Goal: Find specific page/section: Find specific page/section

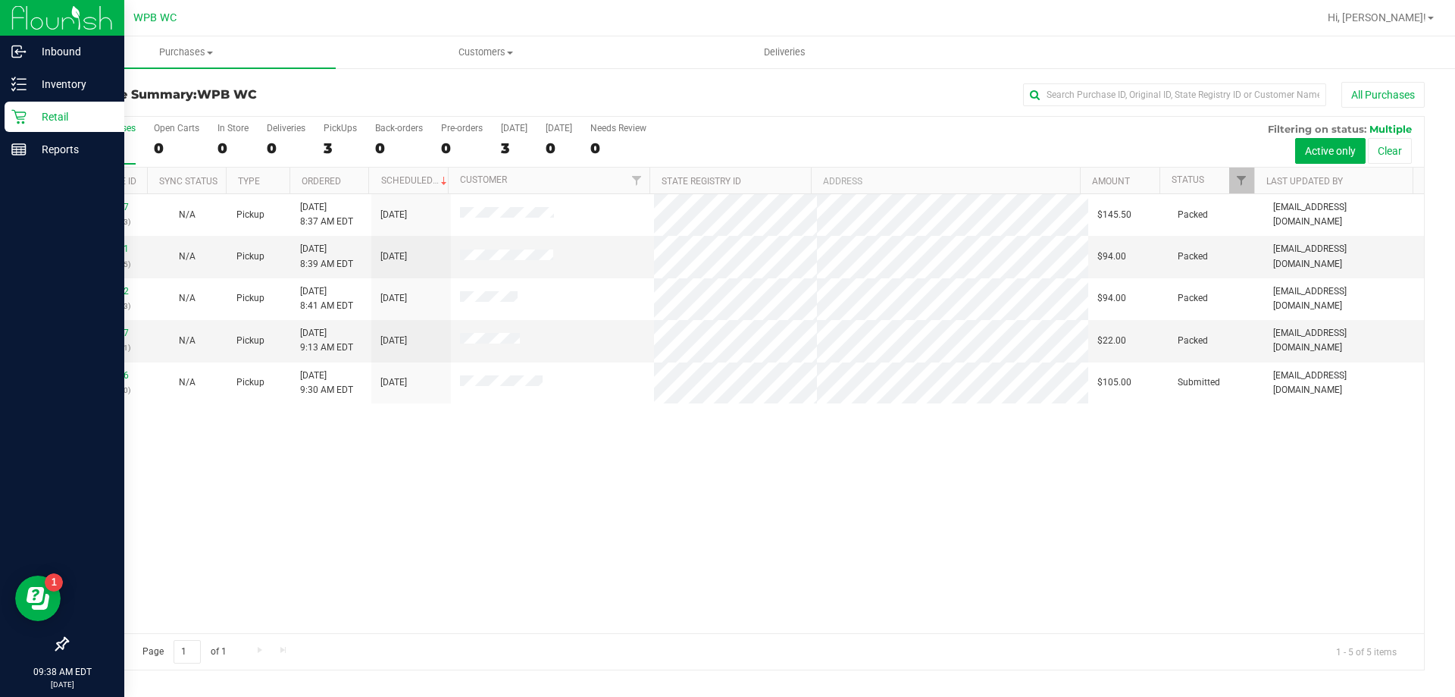
click at [39, 111] on p "Retail" at bounding box center [72, 117] width 91 height 18
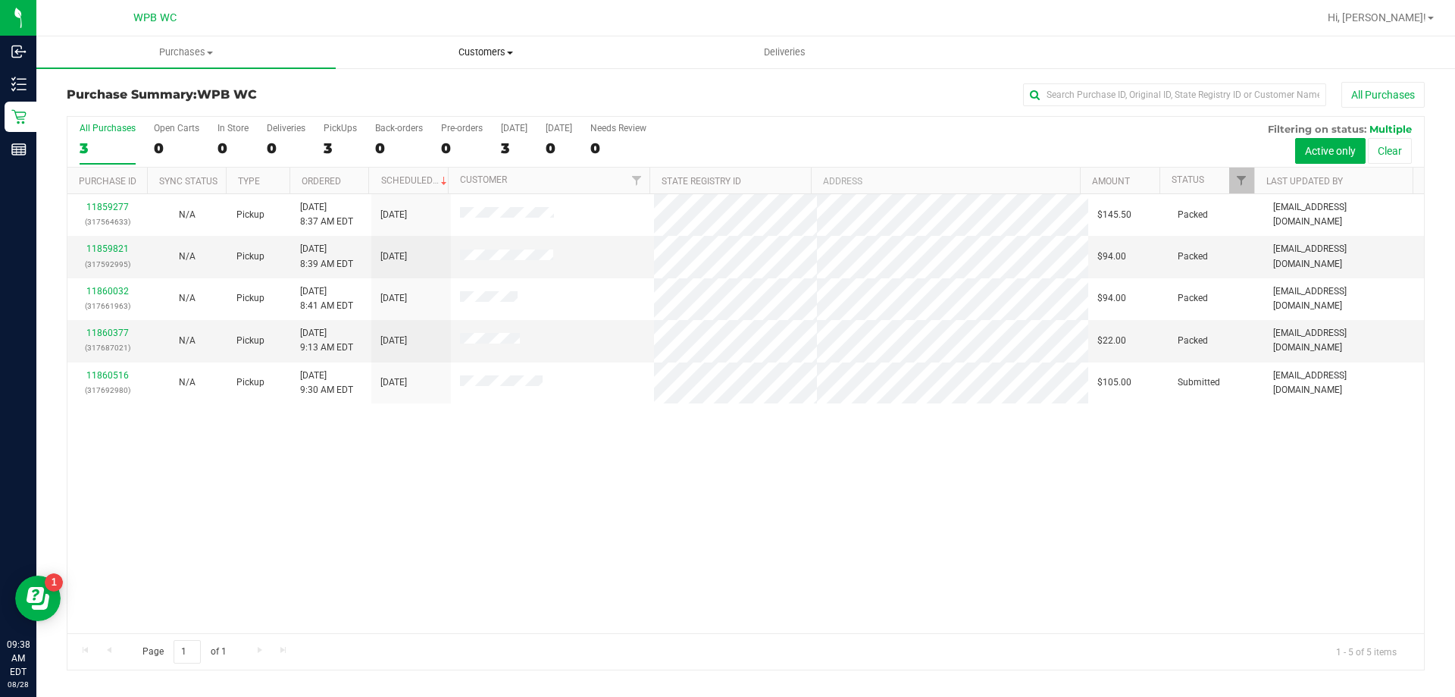
click at [512, 41] on uib-tab-heading "Customers All customers Add a new customer All physicians" at bounding box center [486, 52] width 298 height 30
click at [483, 49] on span "Customers" at bounding box center [485, 52] width 299 height 14
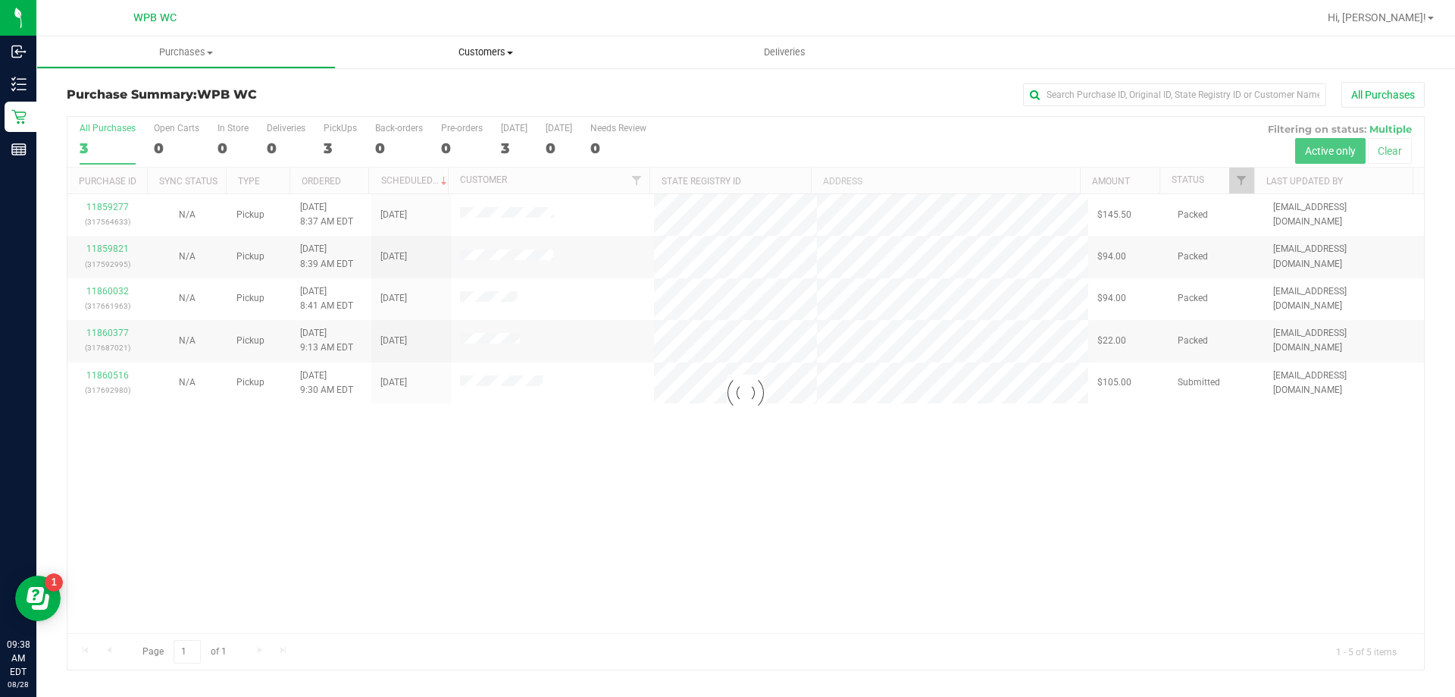
click at [496, 62] on uib-tab-heading "Customers All customers Add a new customer All physicians" at bounding box center [485, 52] width 299 height 32
click at [496, 54] on span "Customers" at bounding box center [485, 52] width 299 height 14
click at [492, 54] on span "Customers" at bounding box center [485, 52] width 299 height 14
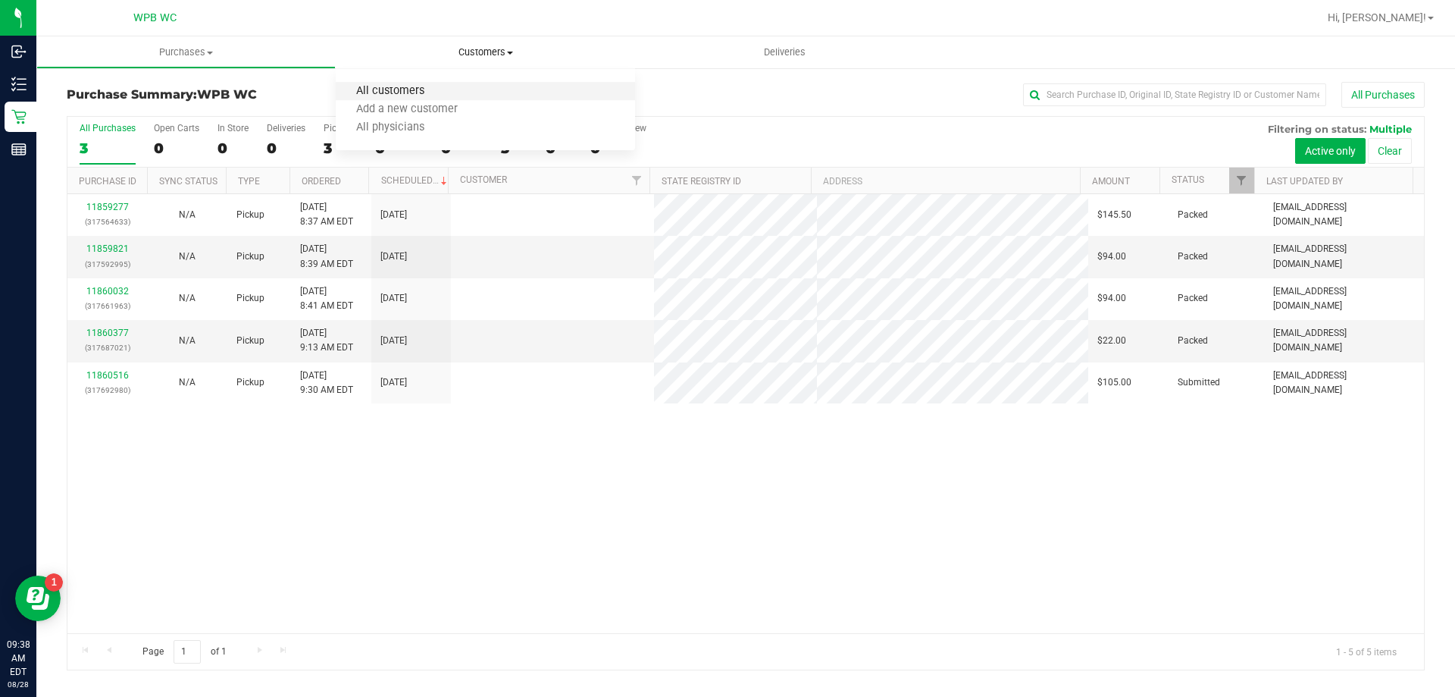
click at [412, 86] on span "All customers" at bounding box center [390, 91] width 109 height 13
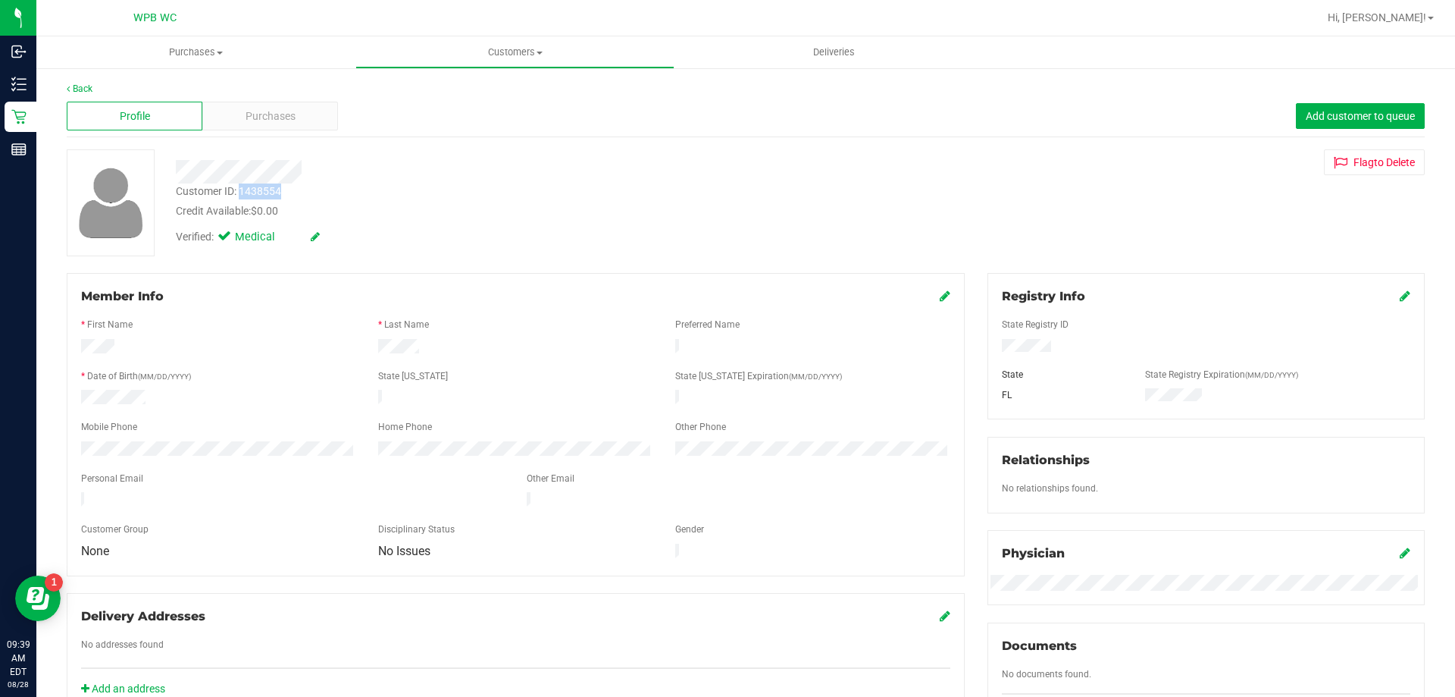
drag, startPoint x: 287, startPoint y: 189, endPoint x: 240, endPoint y: 192, distance: 47.1
click at [240, 192] on div "Customer ID: 1438554 Credit Available: $0.00" at bounding box center [509, 201] width 691 height 36
copy div "1438554"
drag, startPoint x: 518, startPoint y: 626, endPoint x: 509, endPoint y: 577, distance: 50.1
click at [518, 637] on div "No addresses found" at bounding box center [516, 645] width 892 height 17
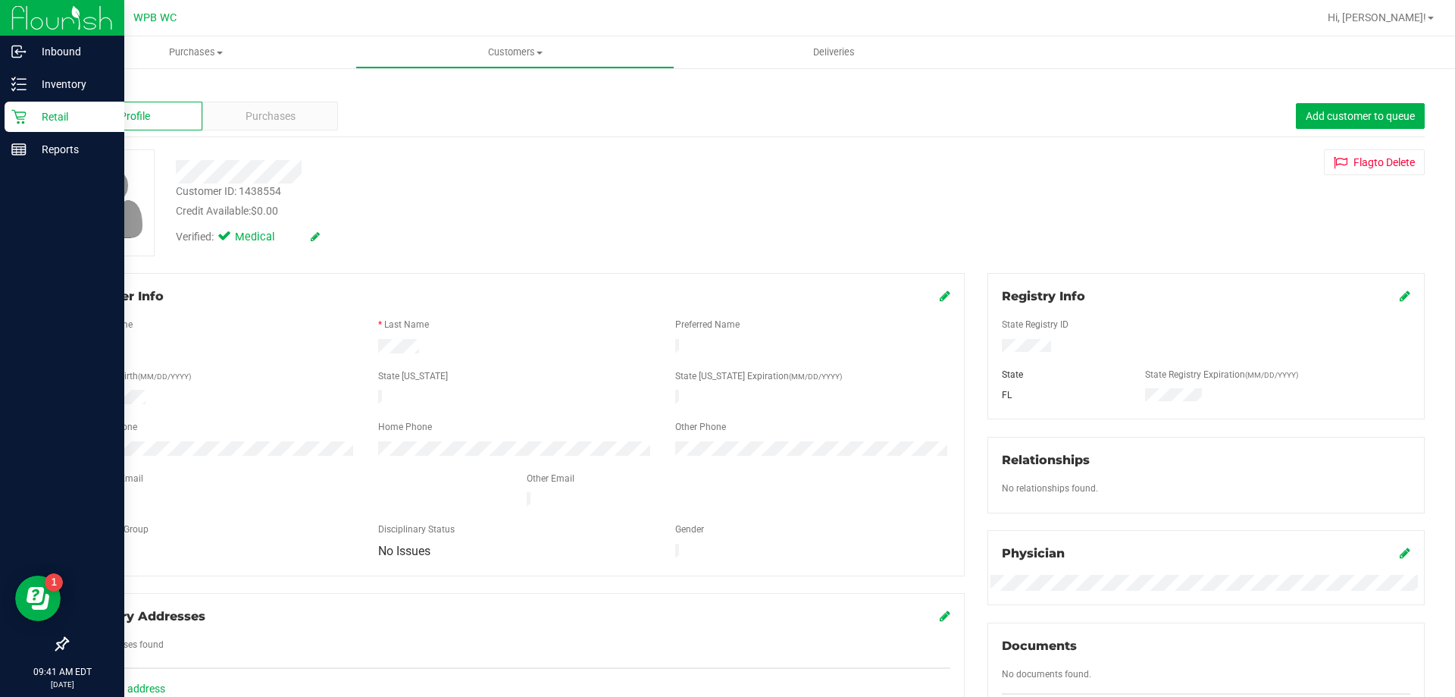
click at [89, 112] on p "Retail" at bounding box center [72, 117] width 91 height 18
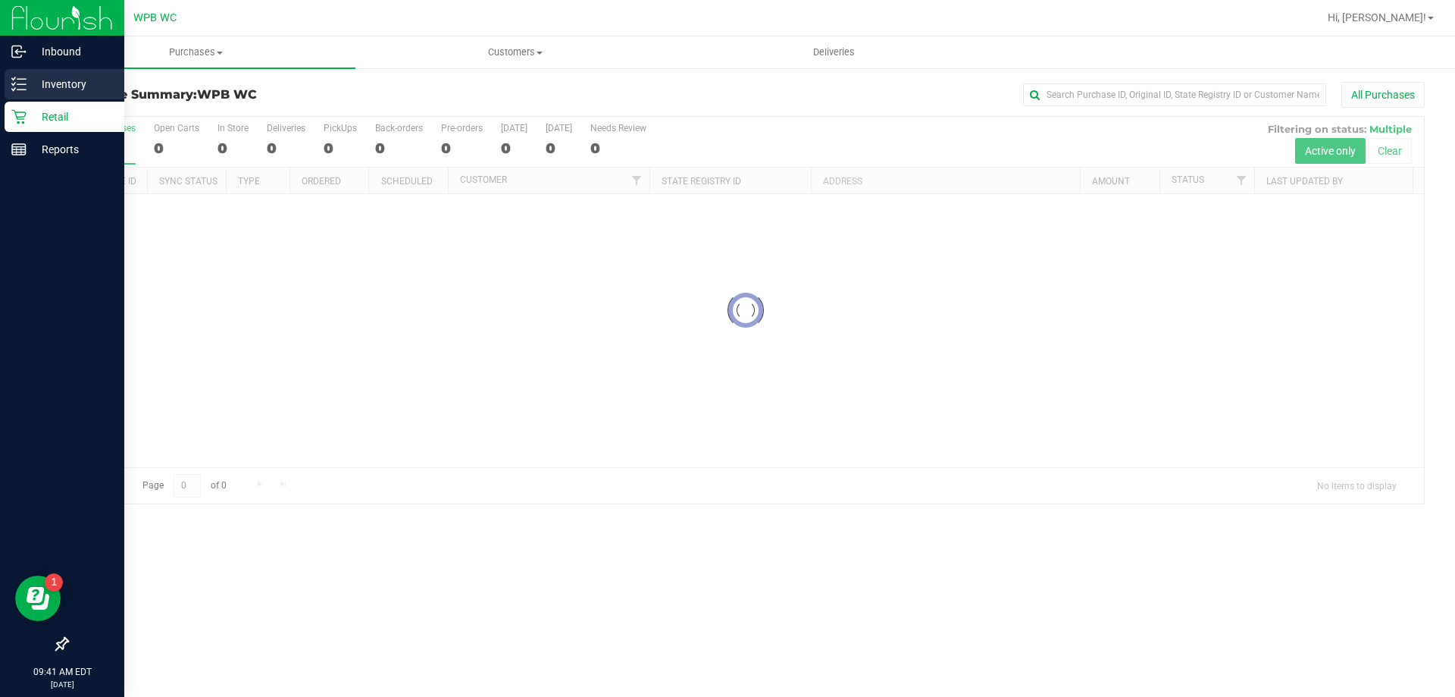
click at [78, 89] on p "Inventory" at bounding box center [72, 84] width 91 height 18
